Goal: Obtain resource: Download file/media

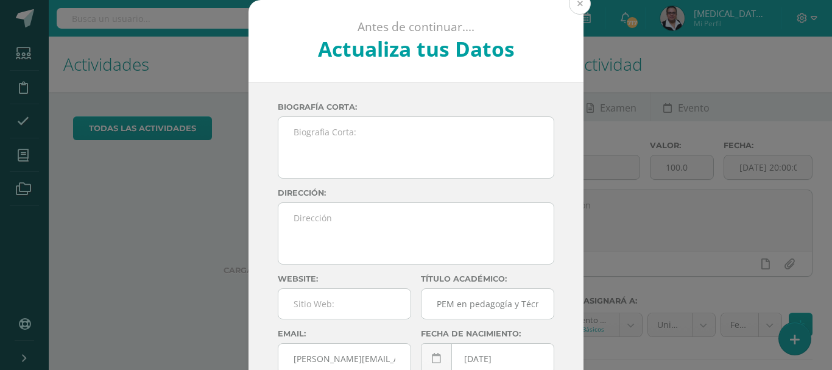
click at [581, 10] on button at bounding box center [580, 4] width 22 height 22
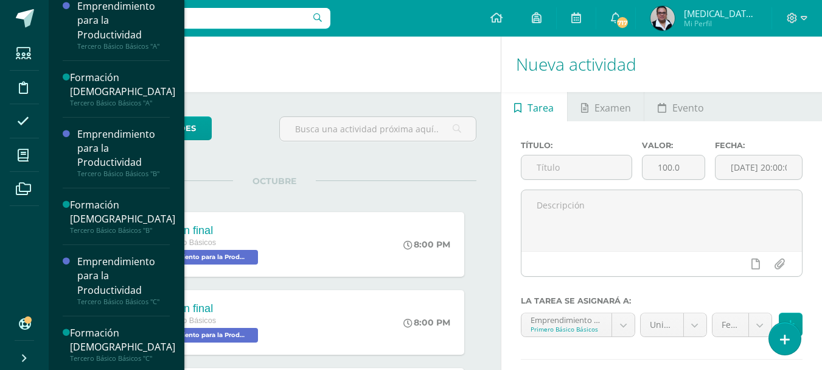
scroll to position [754, 0]
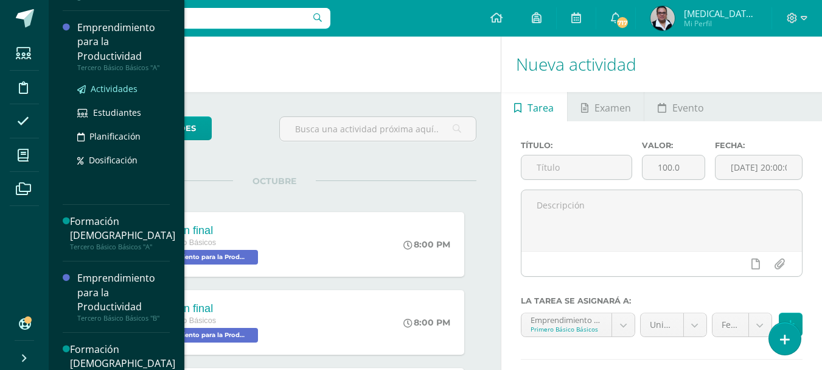
click at [112, 89] on span "Actividades" at bounding box center [114, 89] width 47 height 12
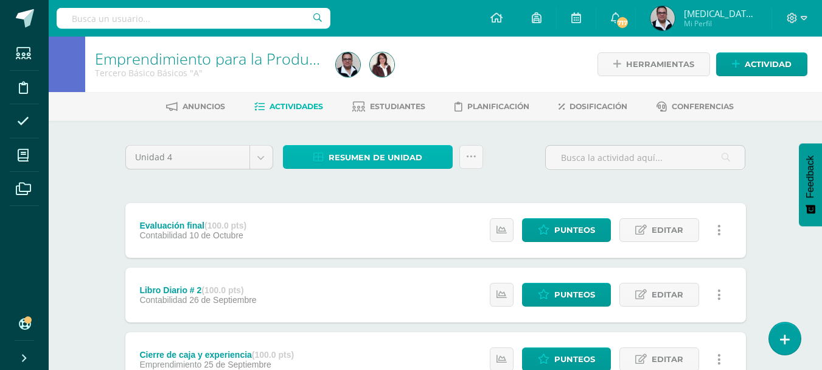
click at [387, 152] on span "Resumen de unidad" at bounding box center [376, 157] width 94 height 23
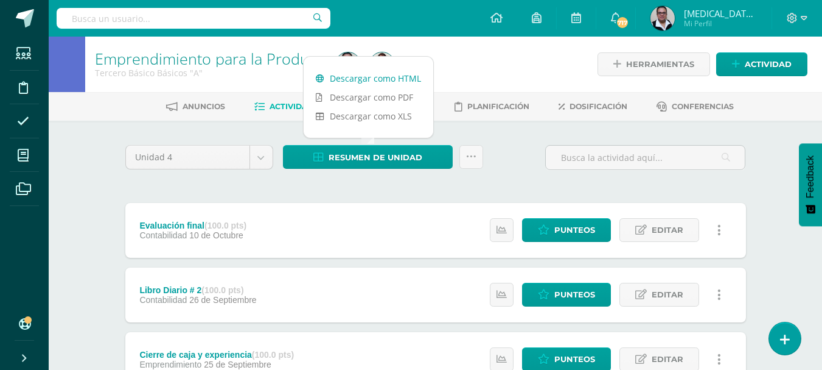
click at [376, 83] on link "Descargar como HTML" at bounding box center [369, 78] width 130 height 19
